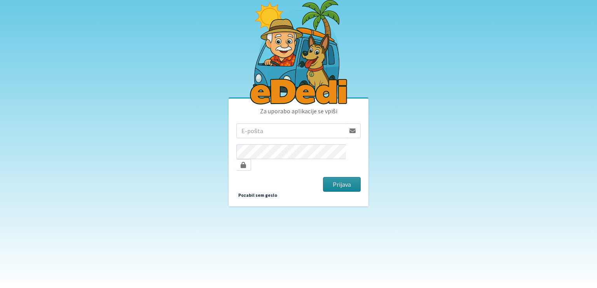
type input "dusan.macek@gmail.com"
click at [345, 180] on button "Prijava" at bounding box center [342, 184] width 38 height 15
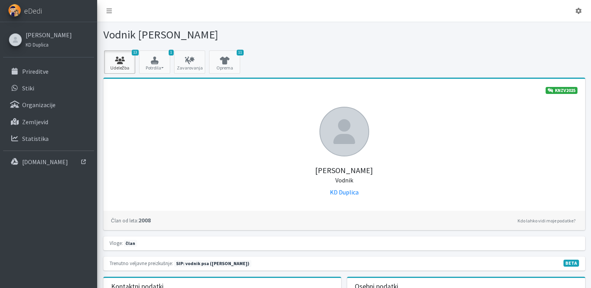
click at [122, 62] on icon at bounding box center [119, 61] width 26 height 8
click at [578, 11] on icon at bounding box center [579, 11] width 6 height 6
click at [552, 29] on link "Odjavi se" at bounding box center [556, 29] width 61 height 12
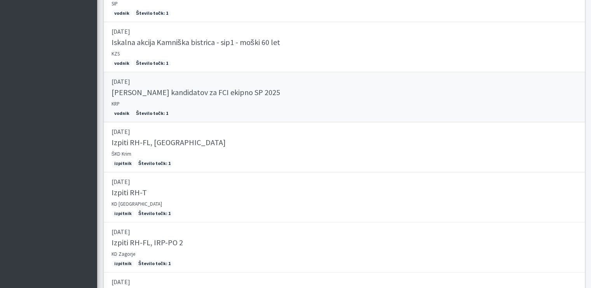
scroll to position [272, 0]
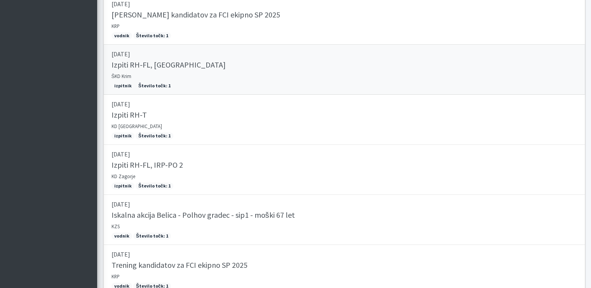
click at [145, 66] on h5 "Izpiti RH-FL, MT" at bounding box center [169, 64] width 114 height 9
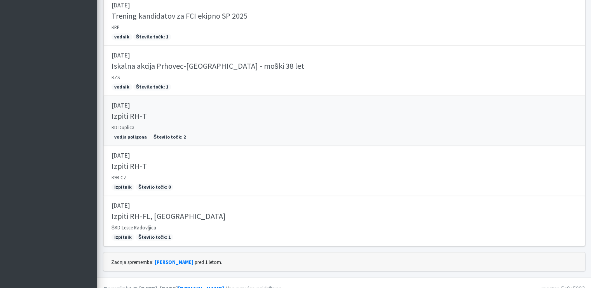
scroll to position [530, 0]
